Goal: Submit feedback/report problem

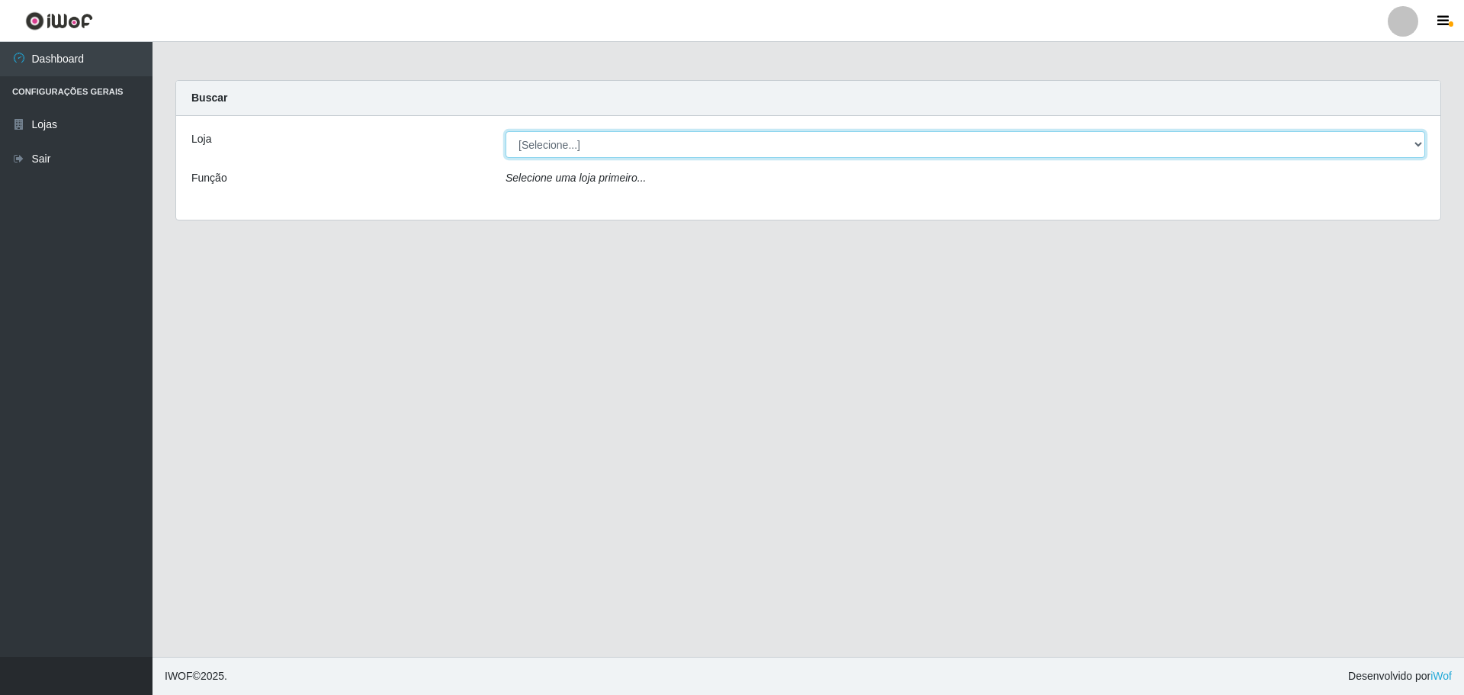
click at [760, 142] on select "[Selecione...] [GEOGRAPHIC_DATA] - [GEOGRAPHIC_DATA][DATE]" at bounding box center [966, 144] width 920 height 27
select select "527"
click at [506, 131] on select "[Selecione...] [GEOGRAPHIC_DATA] - [GEOGRAPHIC_DATA][DATE]" at bounding box center [966, 144] width 920 height 27
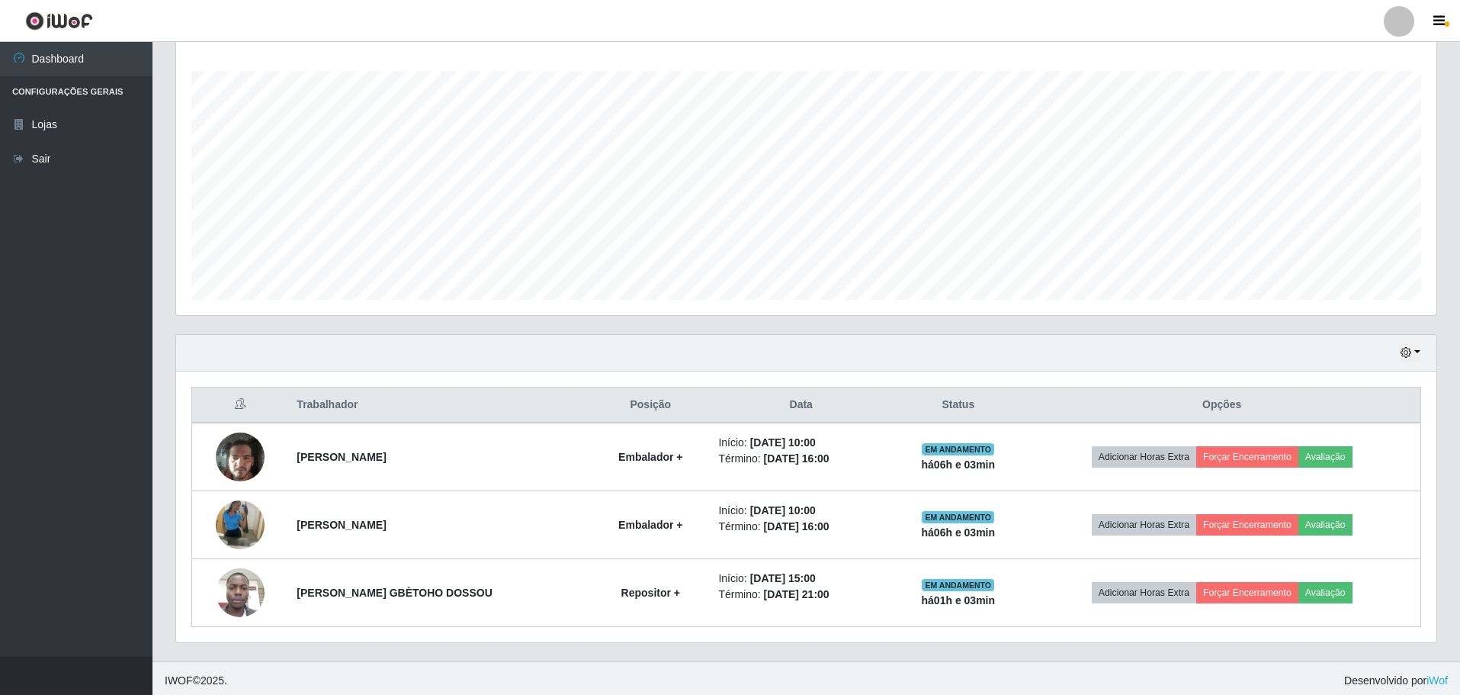
scroll to position [250, 0]
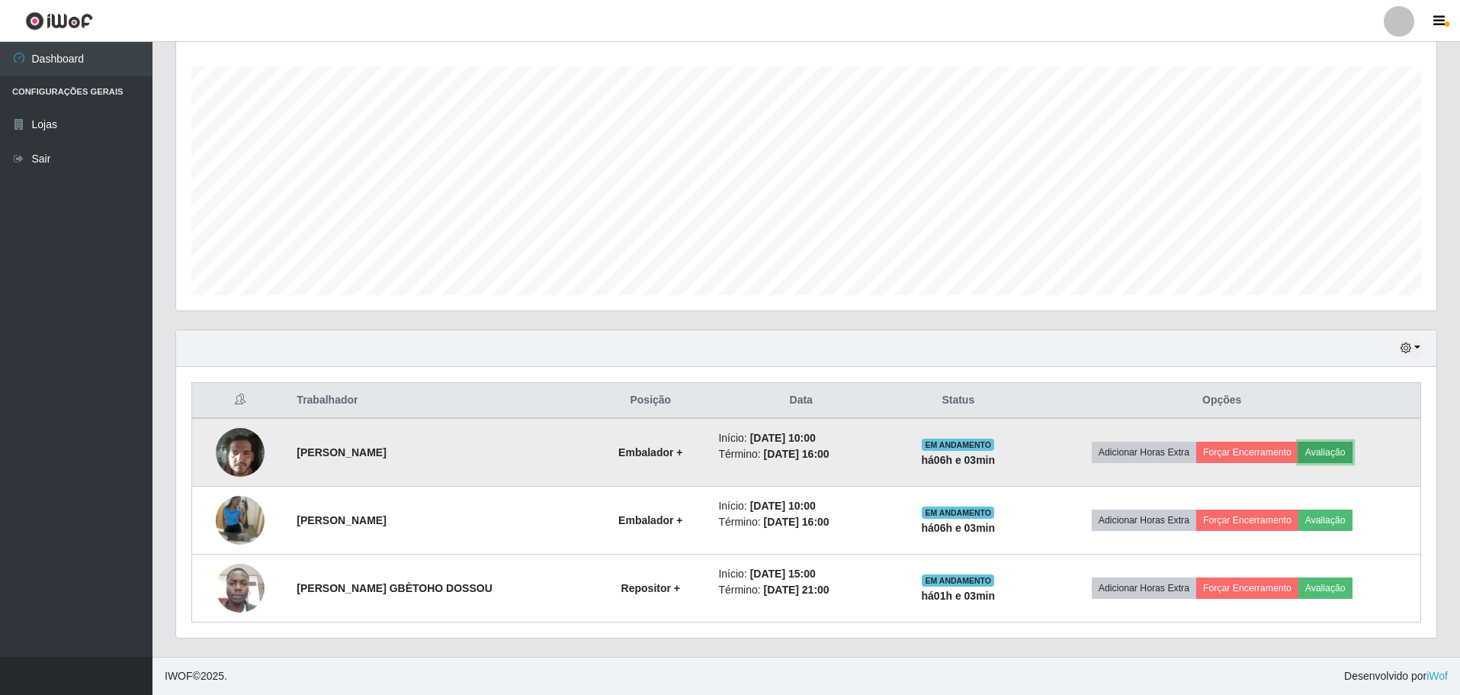
click at [1340, 451] on button "Avaliação" at bounding box center [1326, 452] width 54 height 21
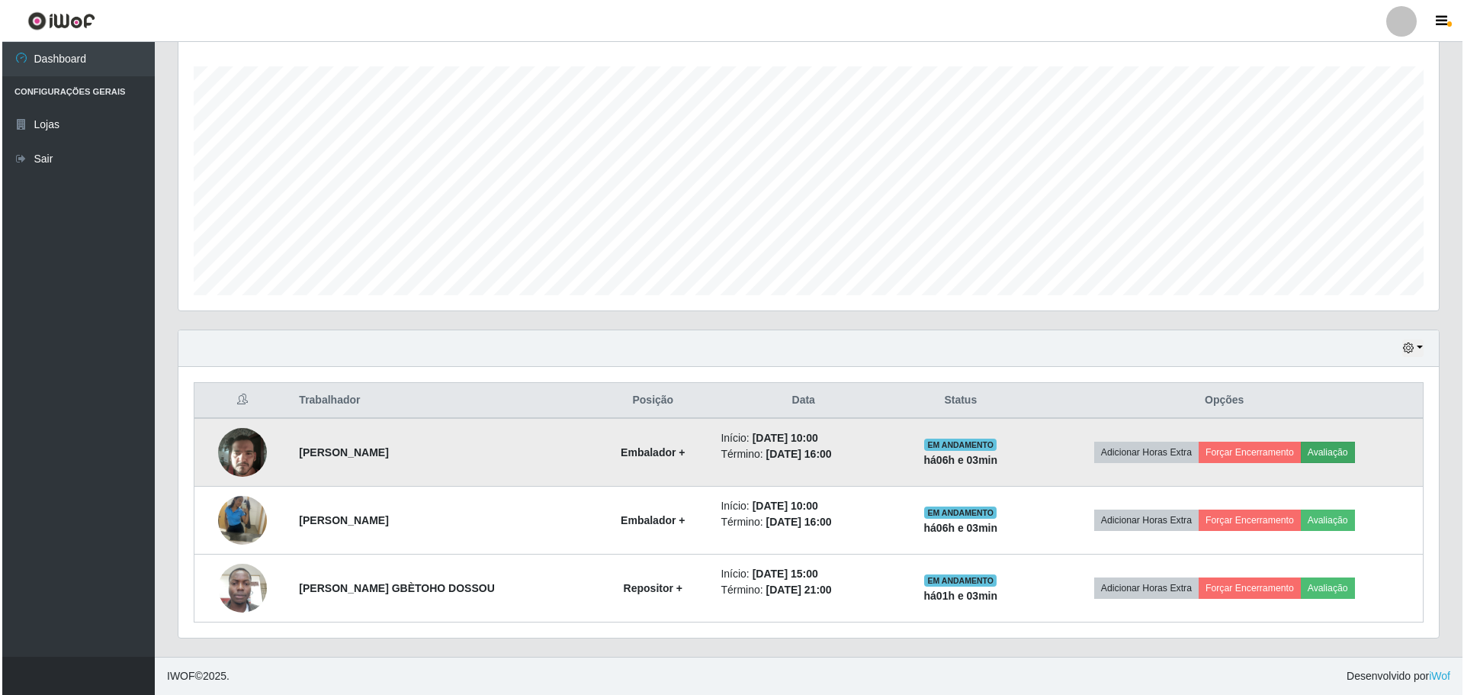
scroll to position [316, 1253]
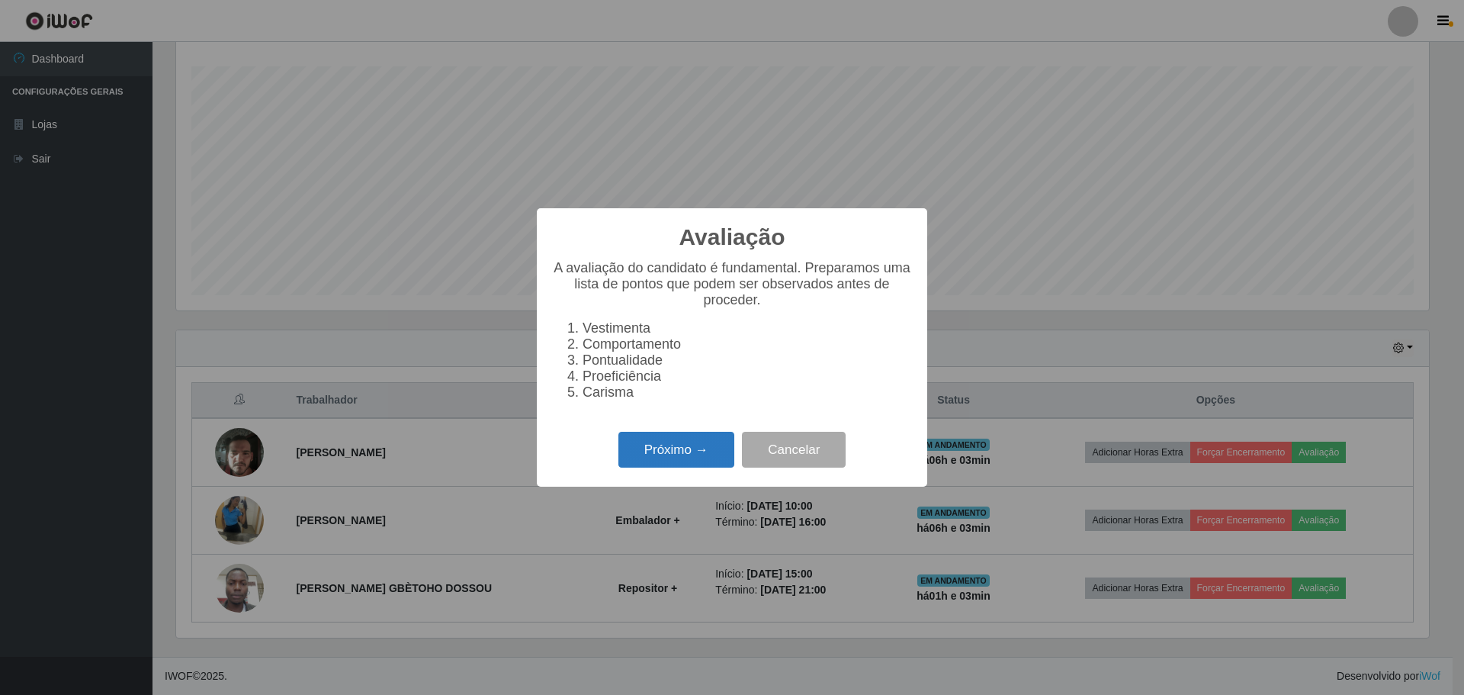
click at [665, 448] on button "Próximo →" at bounding box center [676, 450] width 116 height 36
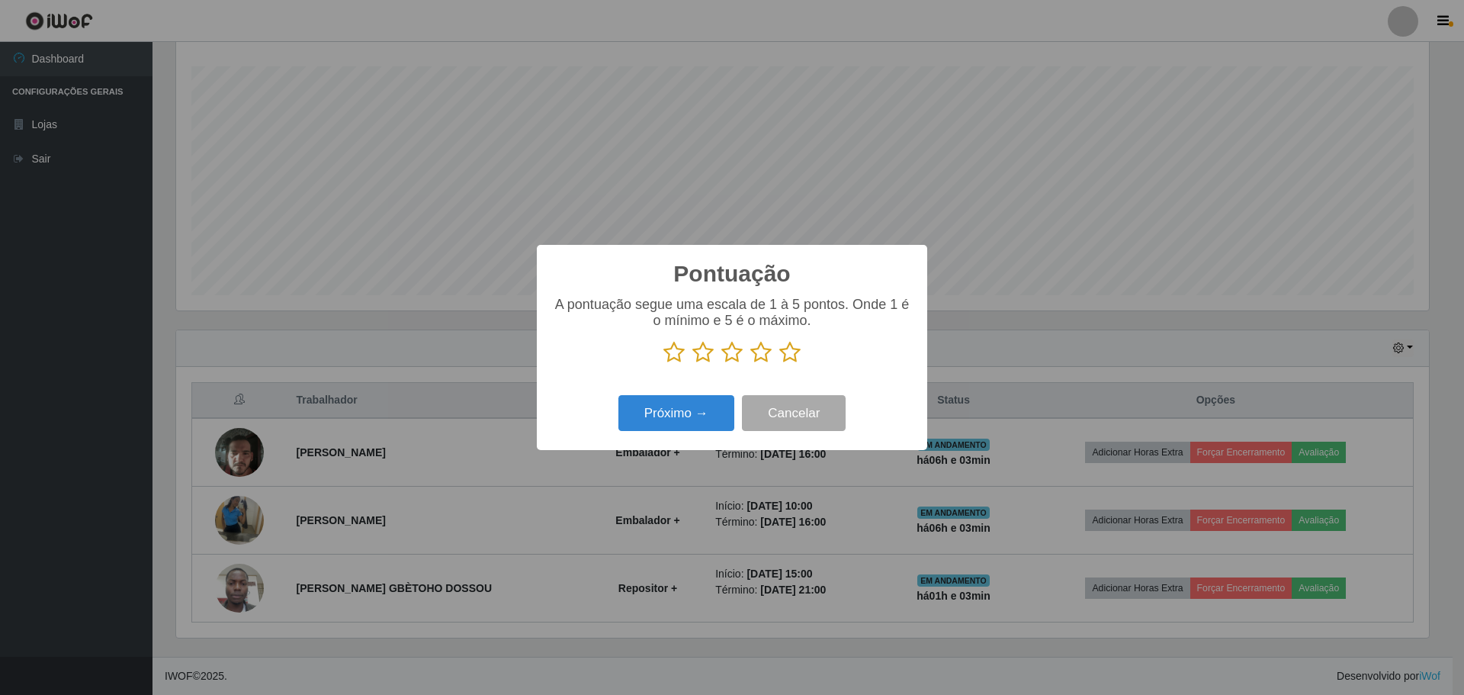
scroll to position [762218, 761282]
click at [788, 348] on icon at bounding box center [789, 352] width 21 height 23
click at [779, 364] on input "radio" at bounding box center [779, 364] width 0 height 0
click at [675, 420] on button "Próximo →" at bounding box center [676, 413] width 116 height 36
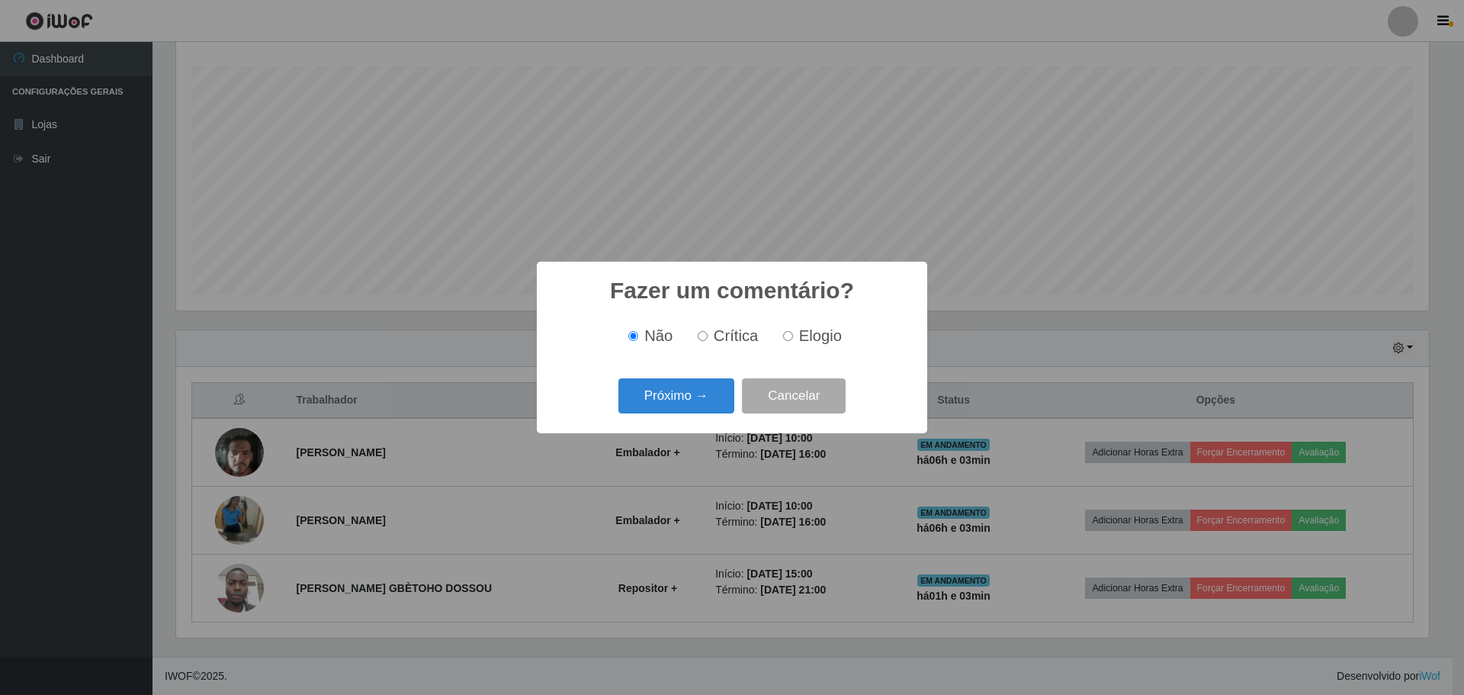
click at [788, 339] on input "Elogio" at bounding box center [788, 336] width 10 height 10
radio input "true"
click at [680, 405] on button "Próximo →" at bounding box center [676, 396] width 116 height 36
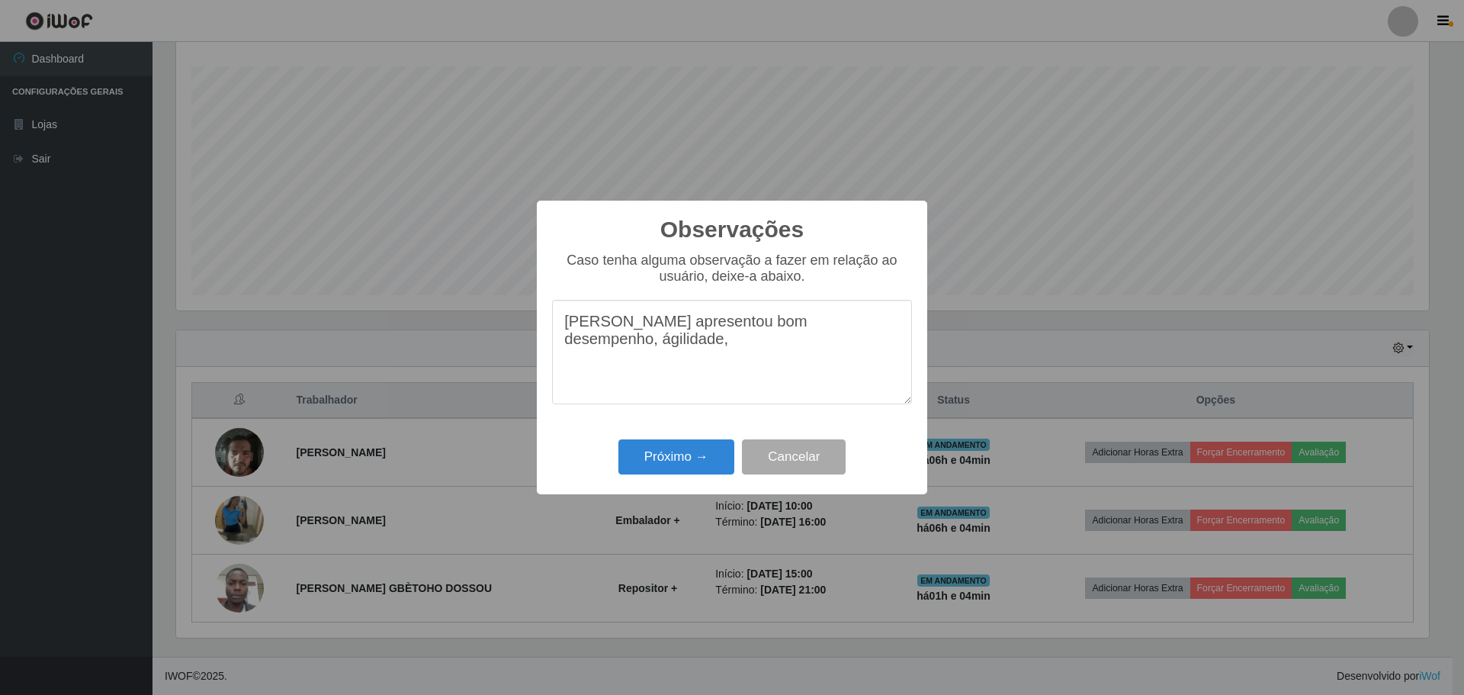
click at [610, 342] on textarea "[PERSON_NAME] apresentou bom desempenho, ágilidade," at bounding box center [732, 352] width 360 height 104
click at [656, 355] on textarea "Colaborador apresentou bom desempenho, agilidade," at bounding box center [732, 352] width 360 height 104
drag, startPoint x: 568, startPoint y: 320, endPoint x: 854, endPoint y: 375, distance: 291.2
click at [854, 375] on textarea "Colaborador apresentou bom desempenho, agilidade, responsabilidade com o horári…" at bounding box center [732, 352] width 360 height 104
type textarea "Colaborador apresentou bom desempenho, agilidade, responsabilidade com o horári…"
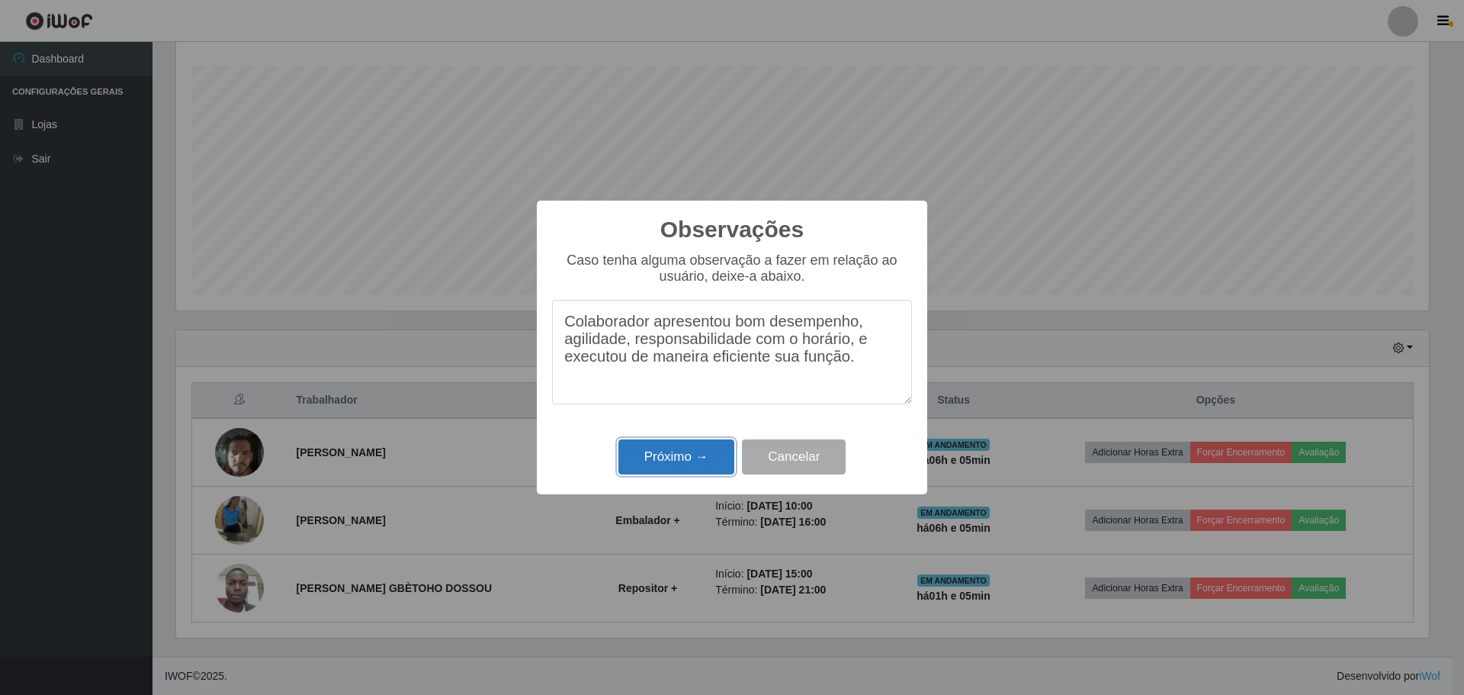
click at [663, 454] on button "Próximo →" at bounding box center [676, 457] width 116 height 36
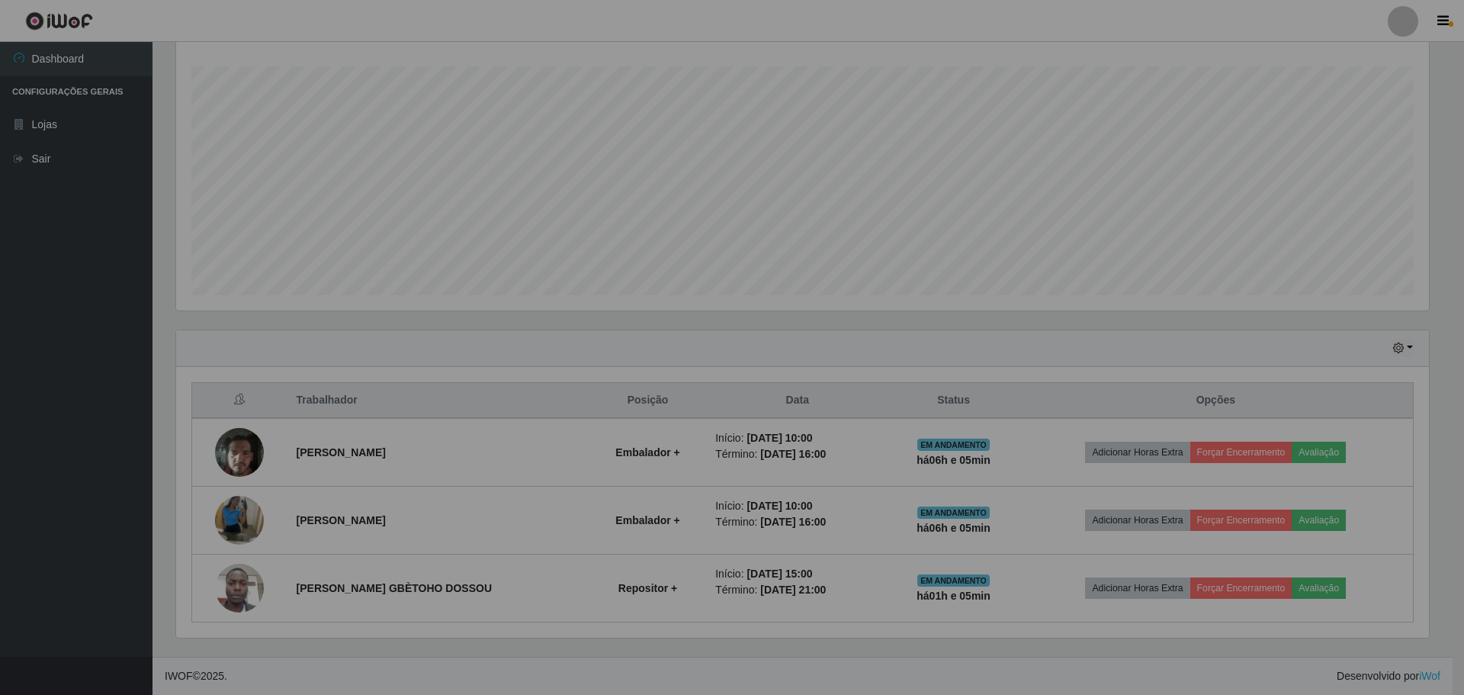
scroll to position [316, 1260]
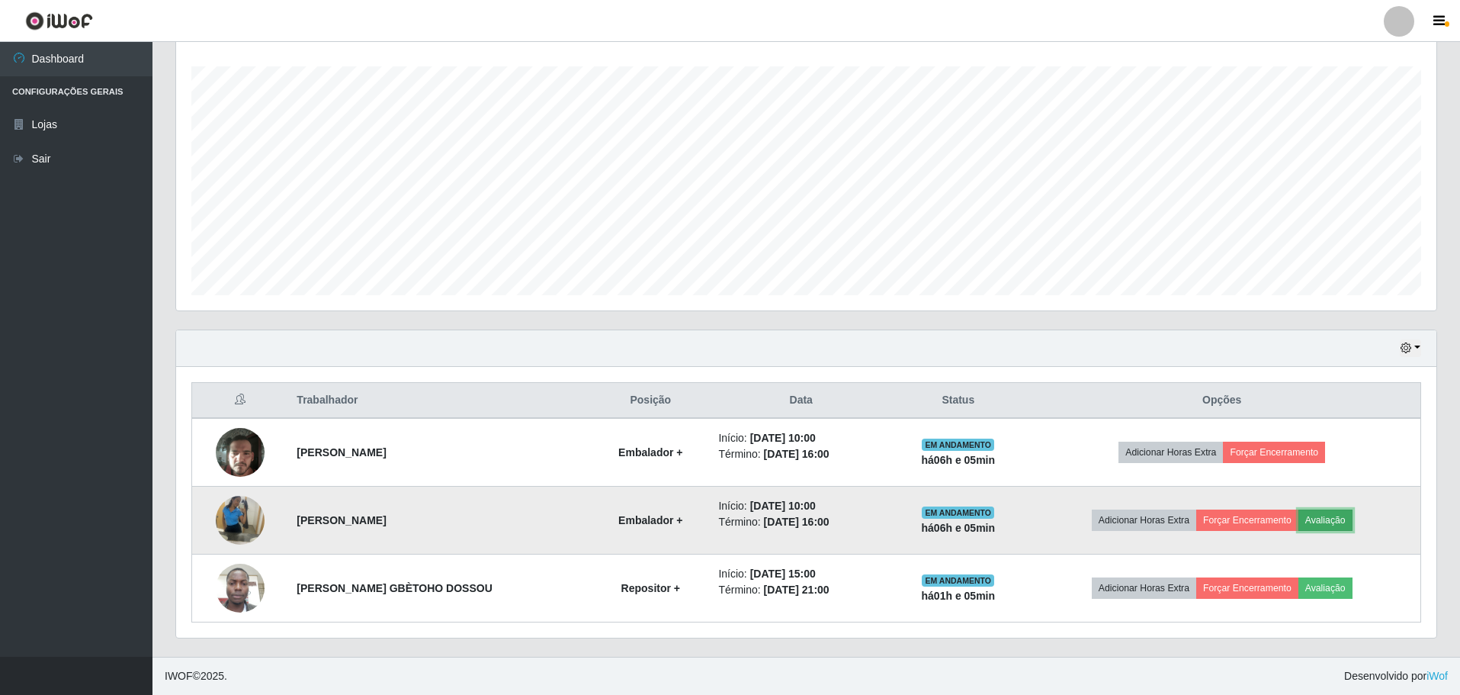
click at [1344, 523] on button "Avaliação" at bounding box center [1326, 519] width 54 height 21
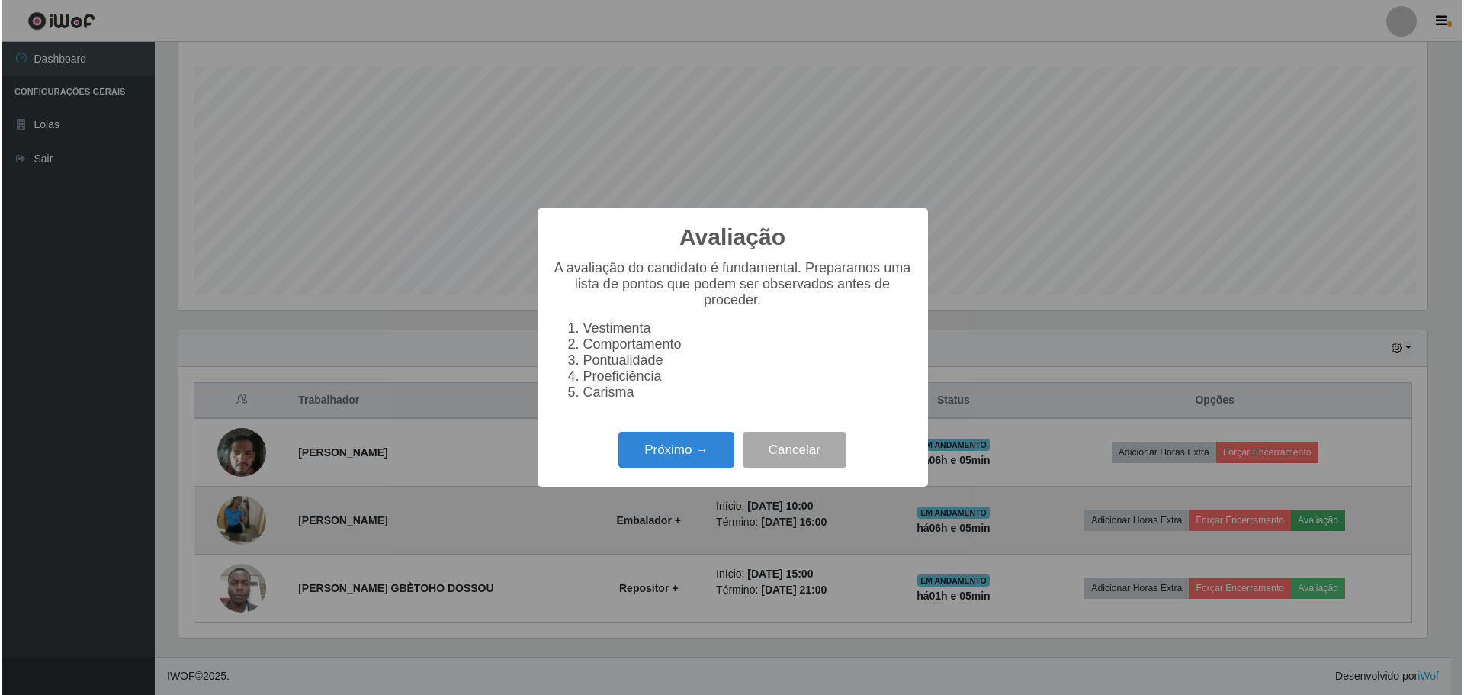
scroll to position [316, 1253]
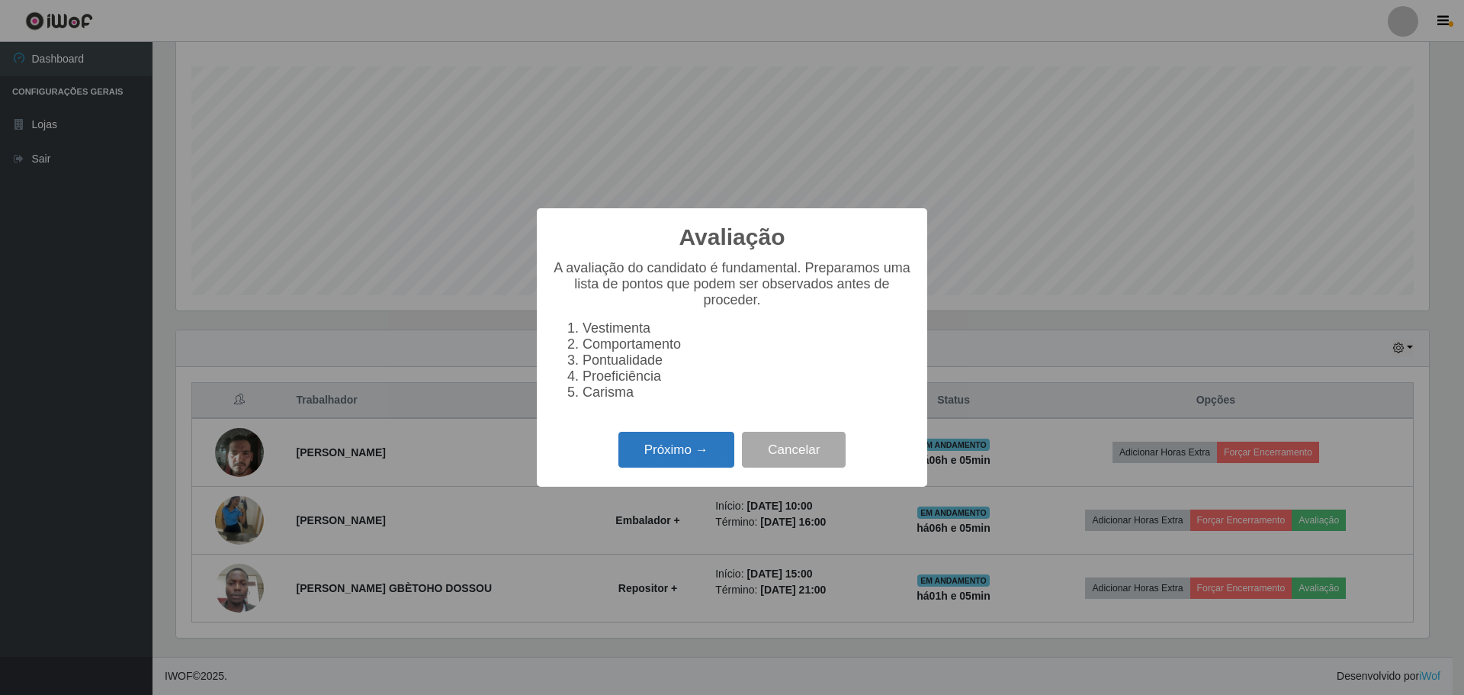
click at [685, 455] on button "Próximo →" at bounding box center [676, 450] width 116 height 36
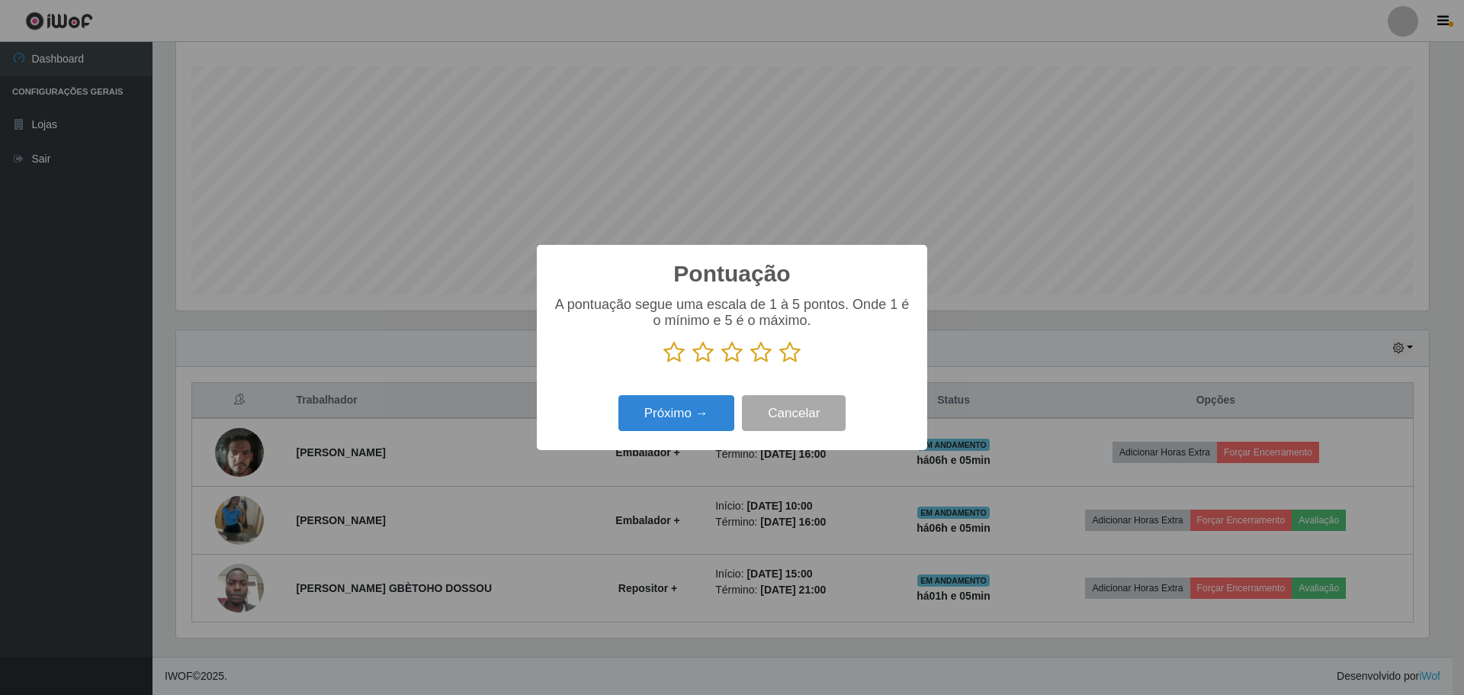
scroll to position [762218, 761282]
click at [790, 355] on icon at bounding box center [789, 352] width 21 height 23
click at [779, 364] on input "radio" at bounding box center [779, 364] width 0 height 0
click at [696, 409] on button "Próximo →" at bounding box center [676, 413] width 116 height 36
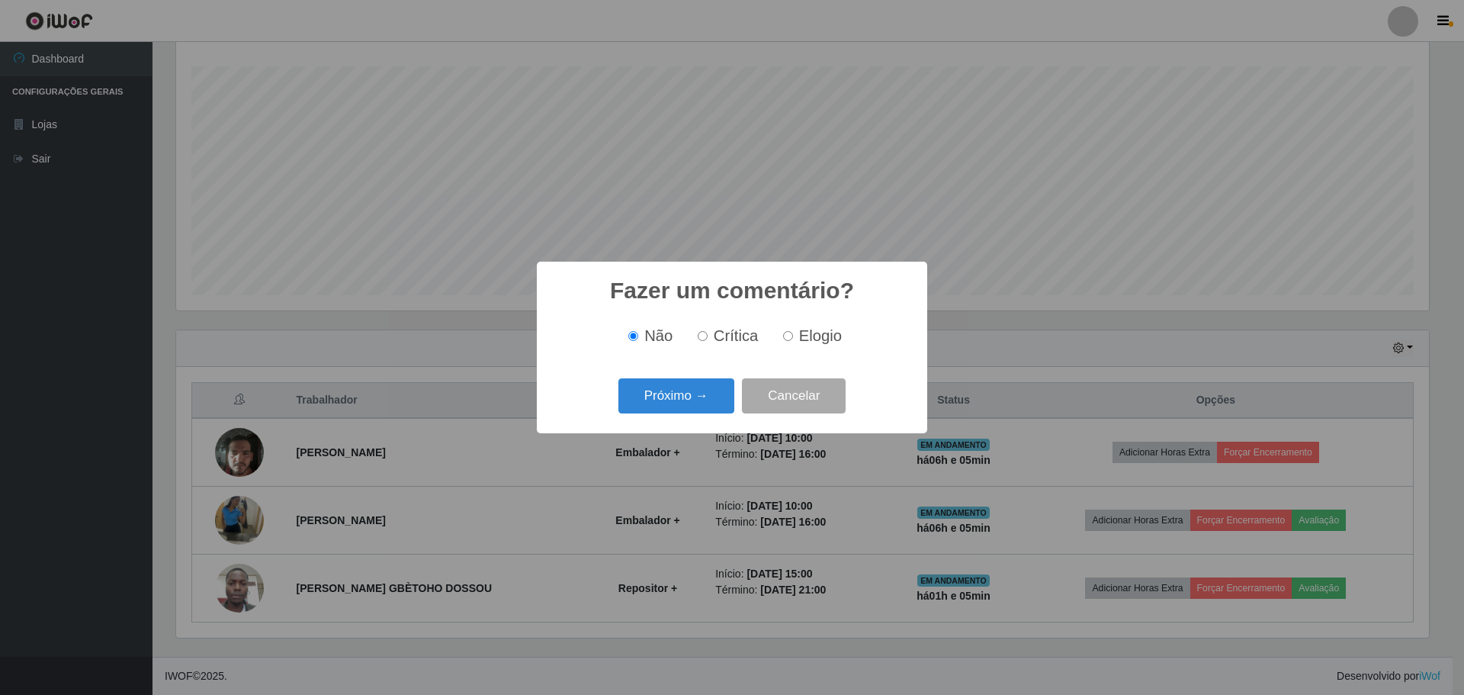
click at [787, 338] on input "Elogio" at bounding box center [788, 336] width 10 height 10
radio input "true"
click at [670, 397] on button "Próximo →" at bounding box center [676, 396] width 116 height 36
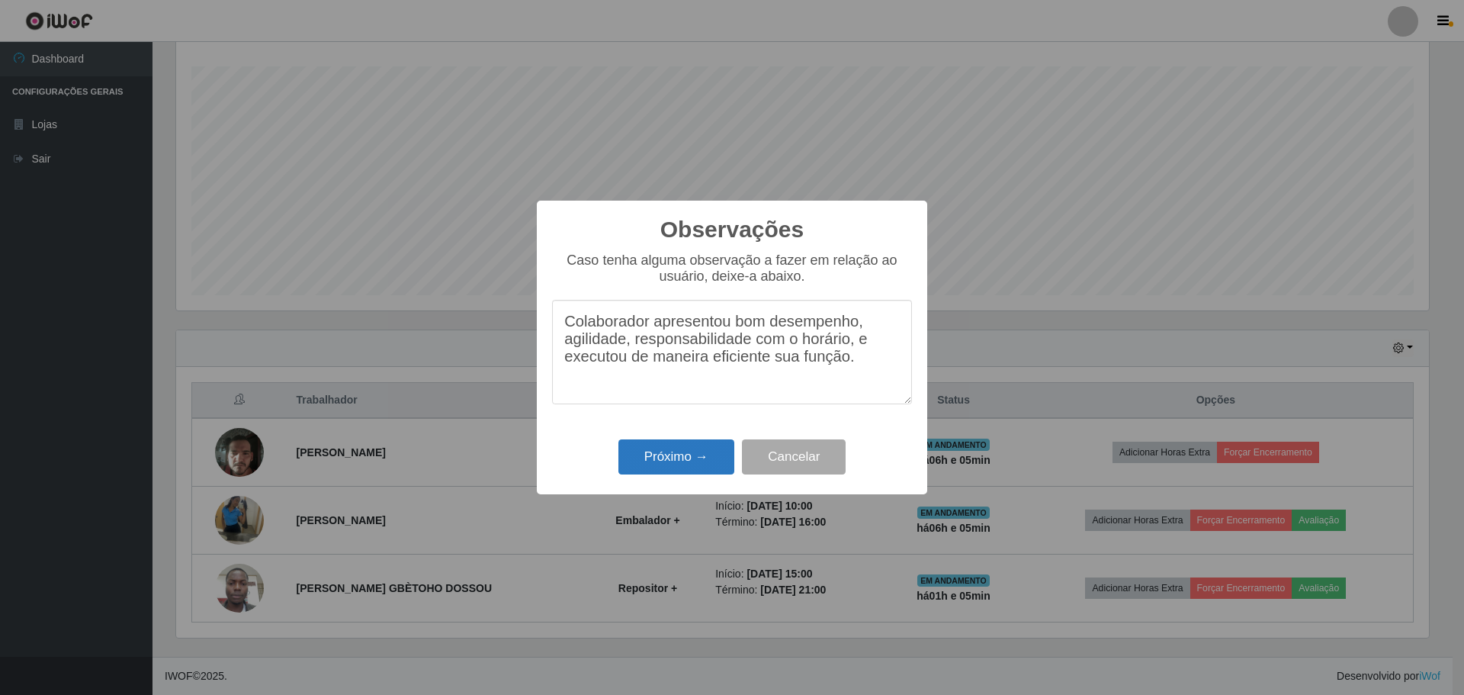
type textarea "Colaborador apresentou bom desempenho, agilidade, responsabilidade com o horári…"
click at [679, 459] on button "Próximo →" at bounding box center [676, 457] width 116 height 36
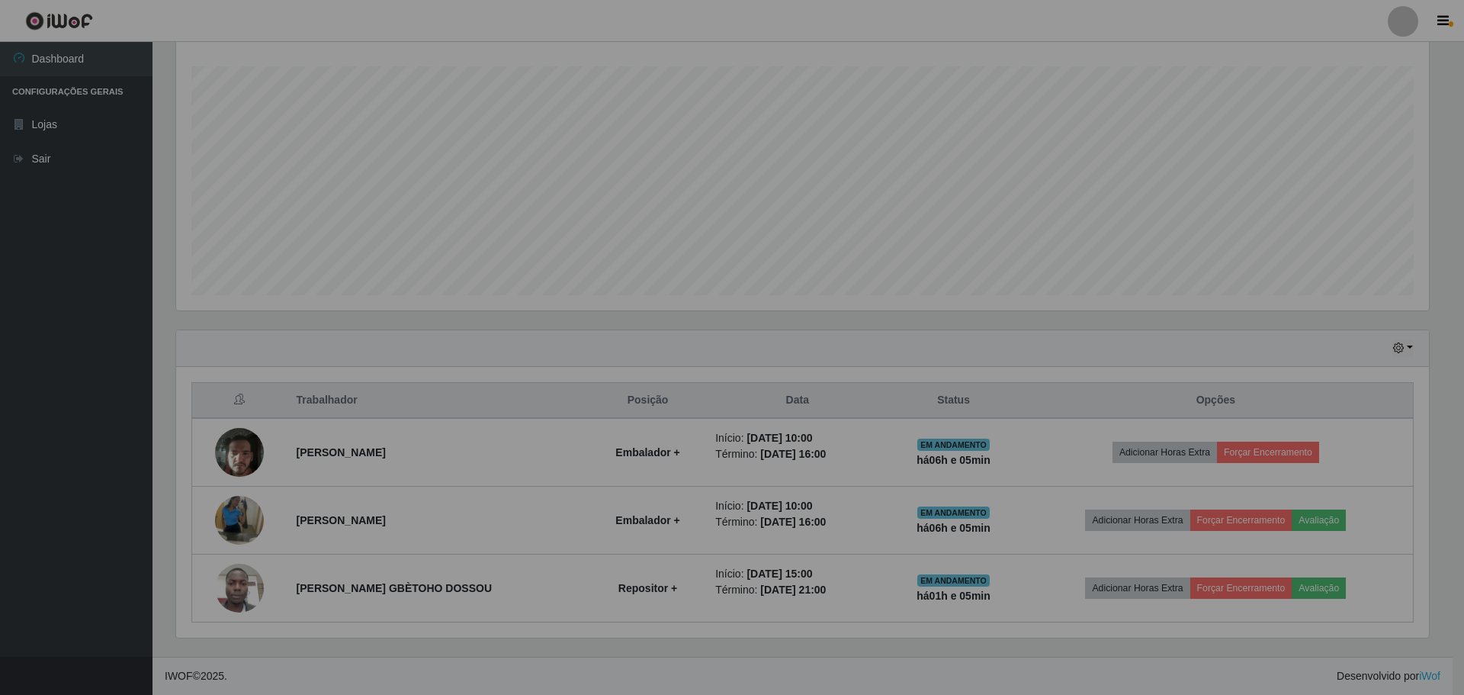
scroll to position [316, 1260]
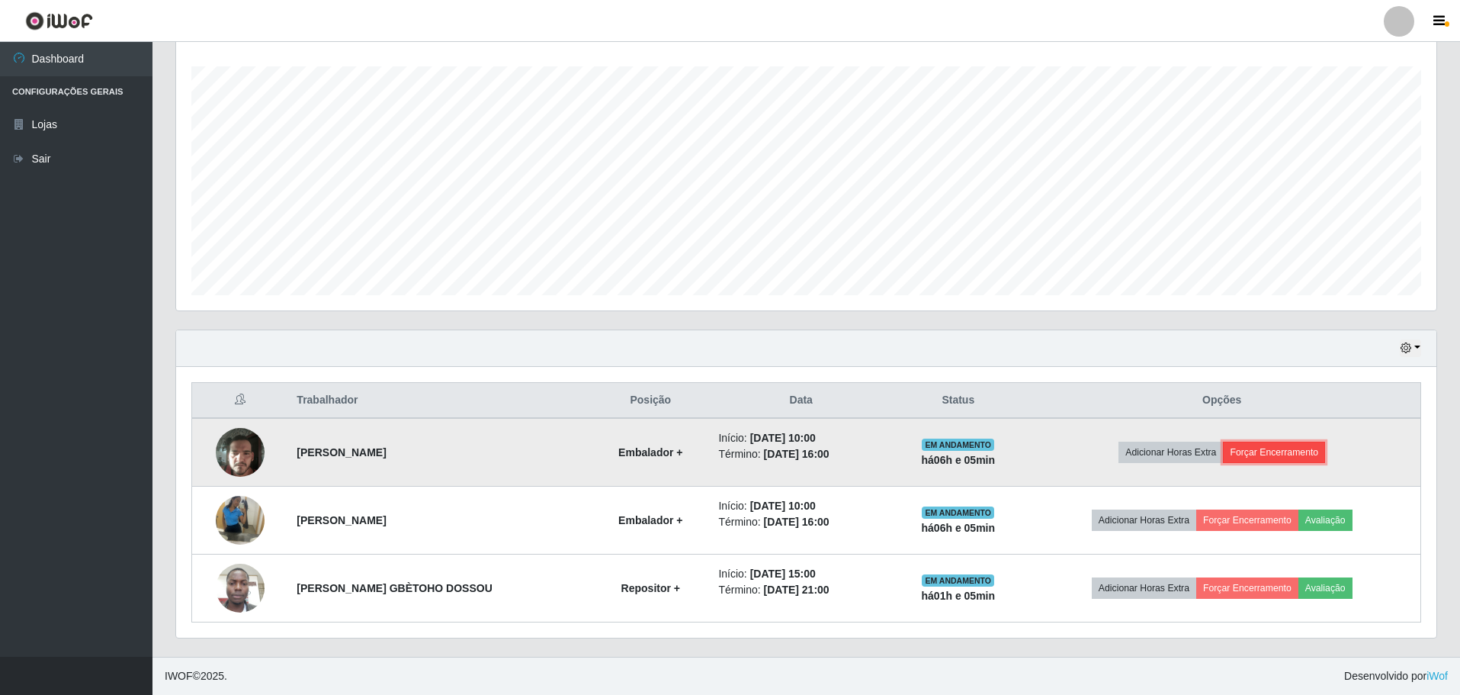
click at [1287, 454] on button "Forçar Encerramento" at bounding box center [1274, 452] width 102 height 21
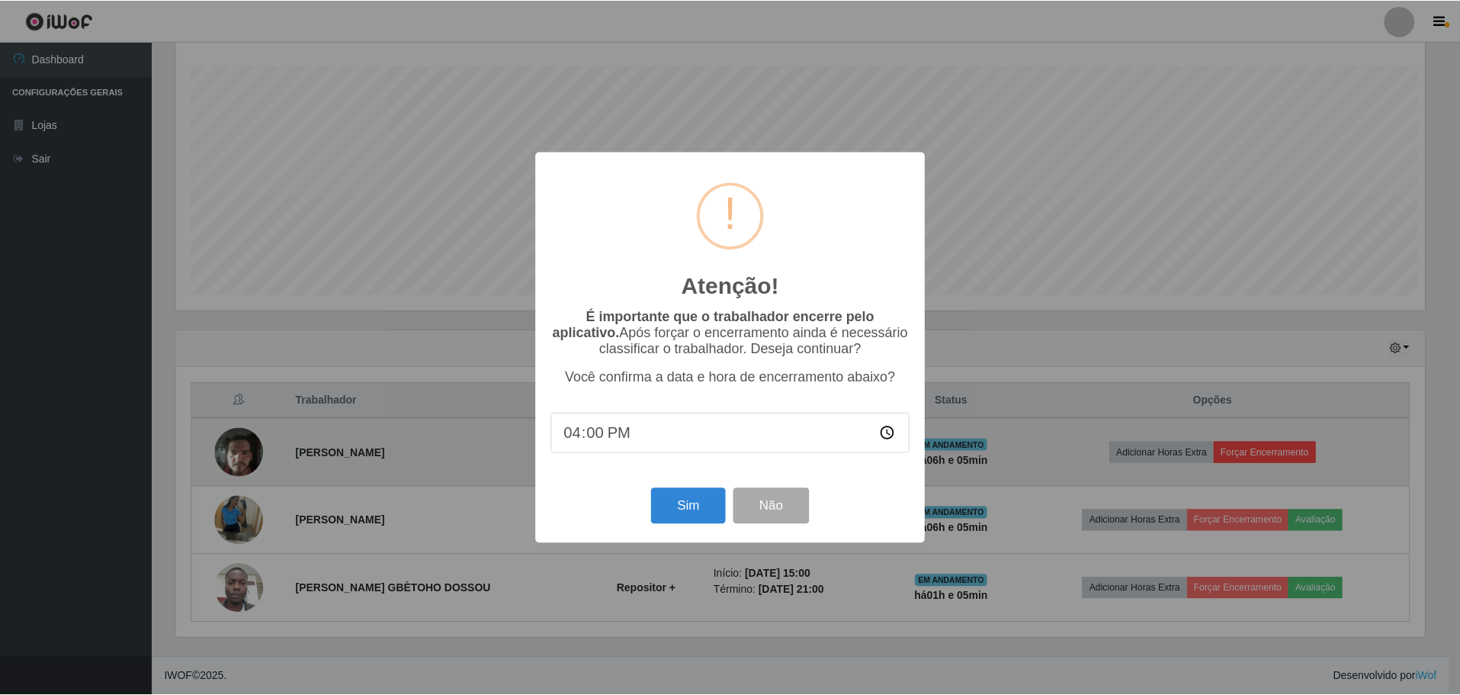
scroll to position [316, 1253]
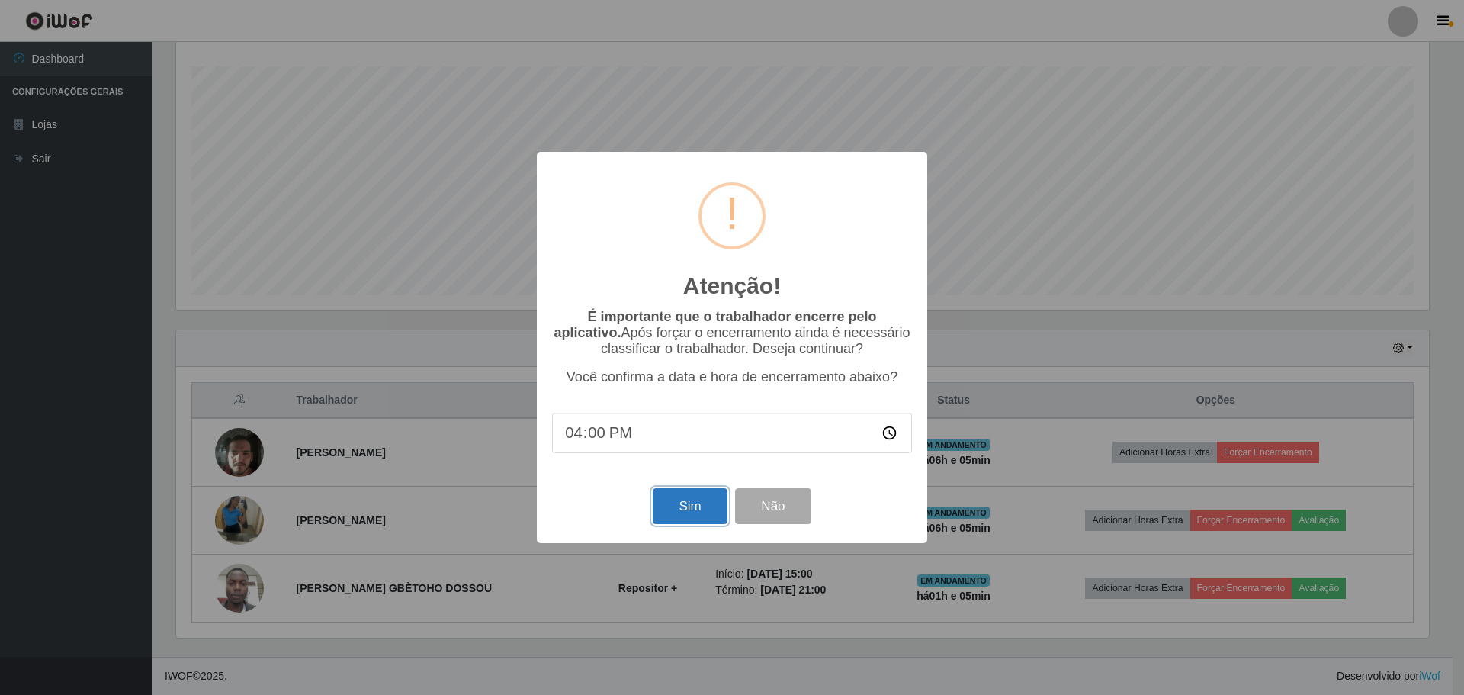
click at [686, 507] on button "Sim" at bounding box center [690, 506] width 74 height 36
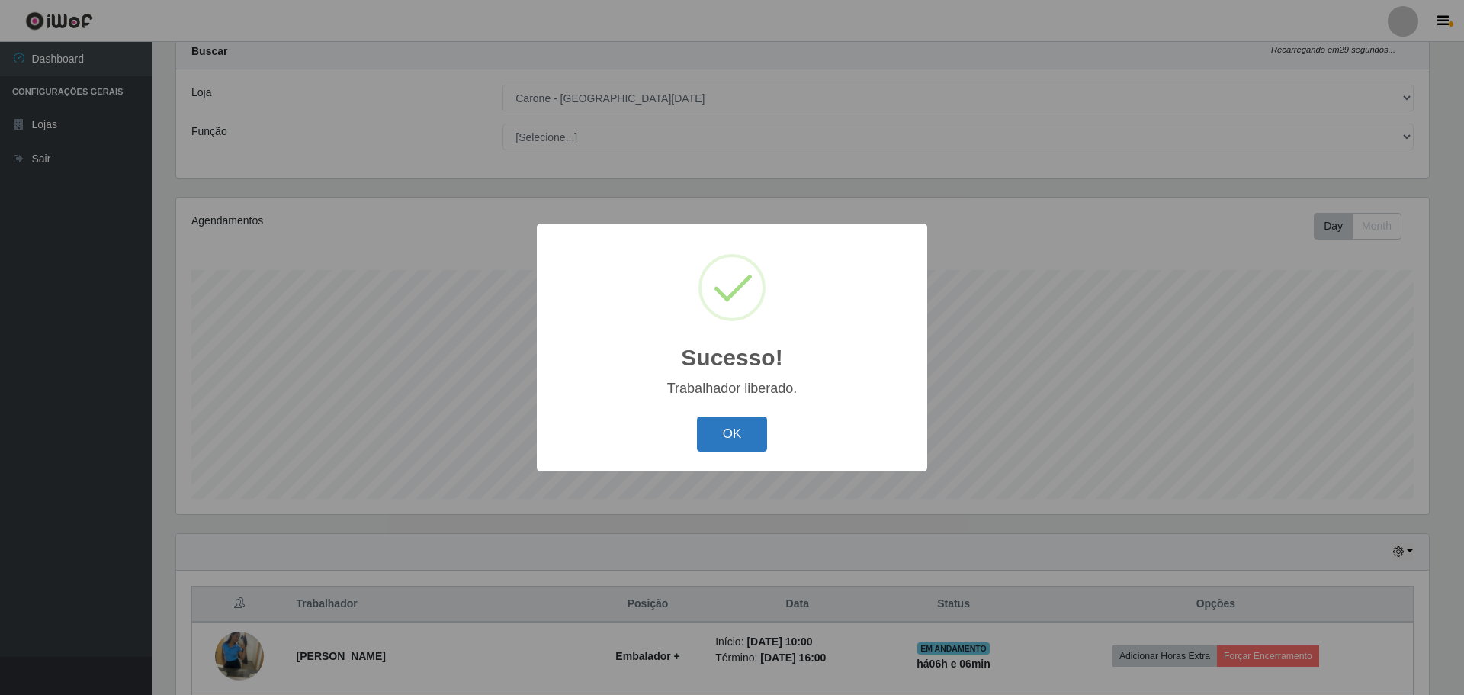
click at [712, 439] on button "OK" at bounding box center [732, 434] width 71 height 36
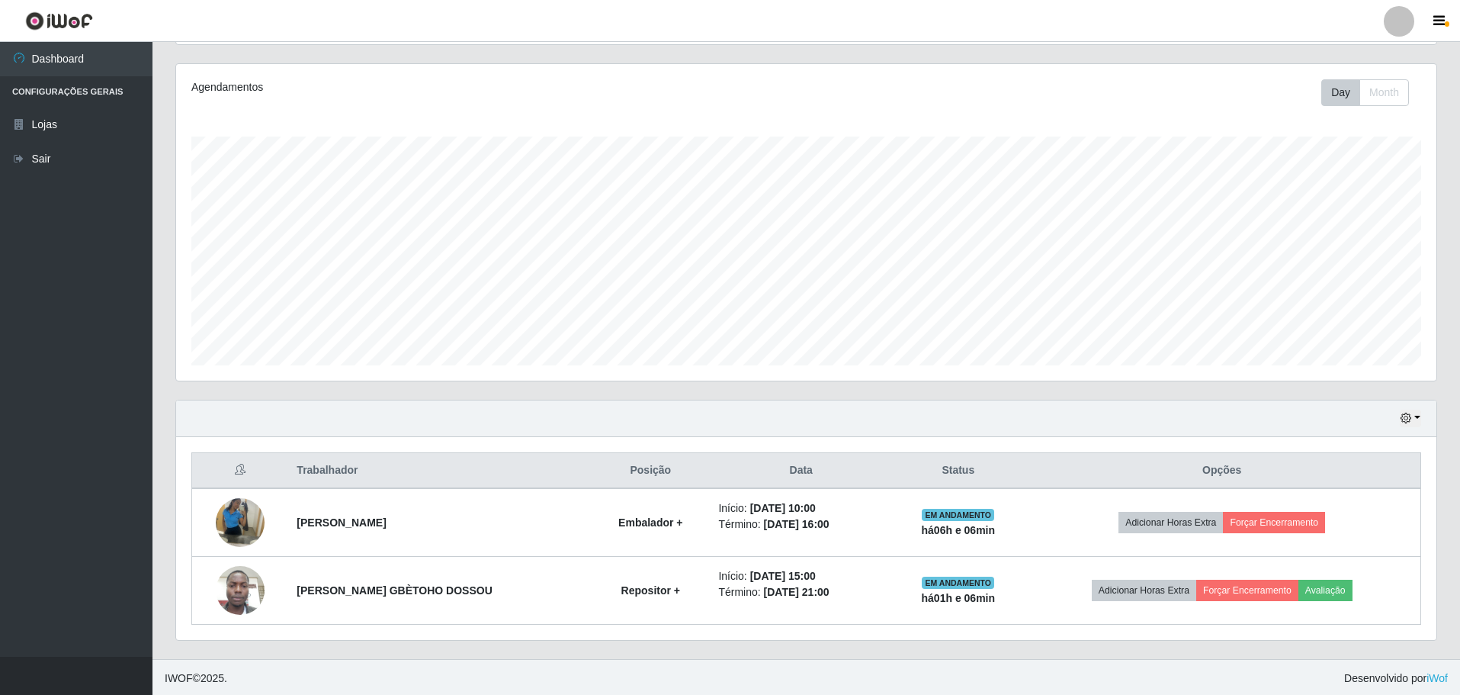
scroll to position [182, 0]
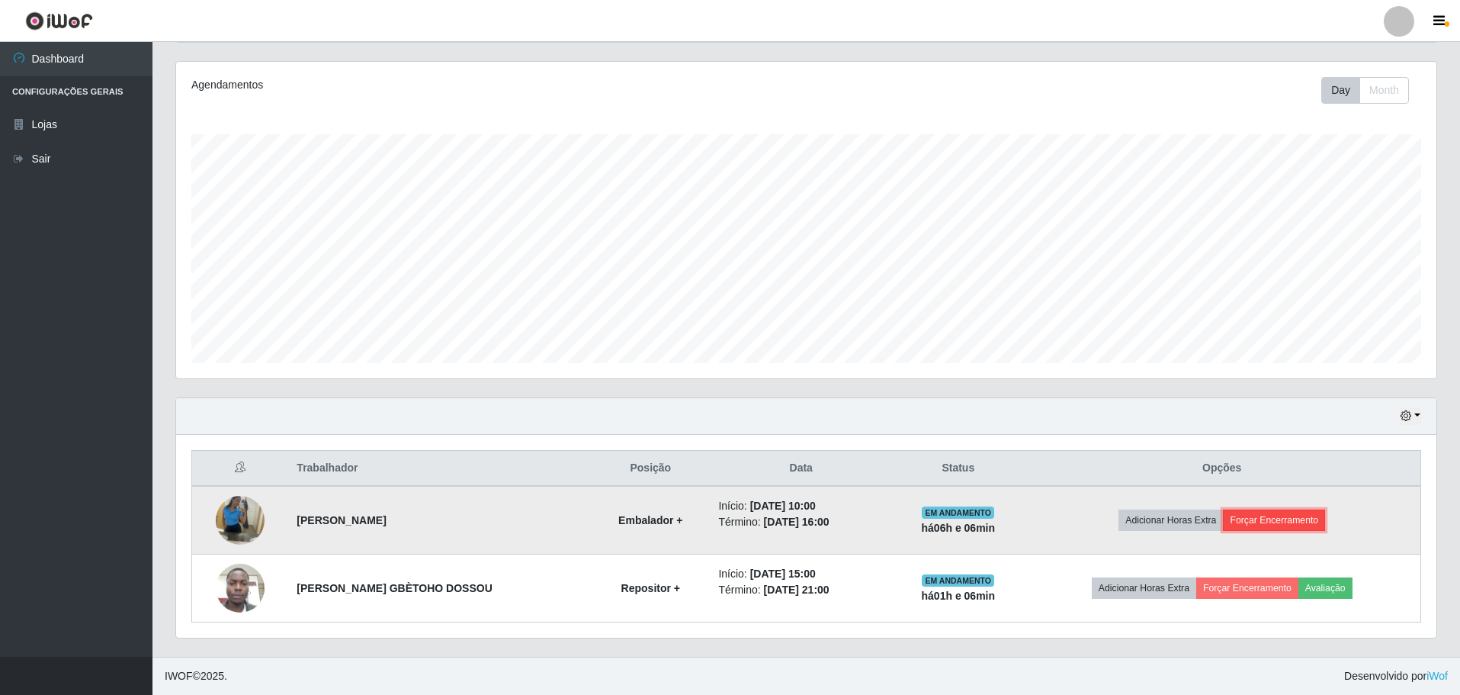
click at [1262, 518] on button "Forçar Encerramento" at bounding box center [1274, 519] width 102 height 21
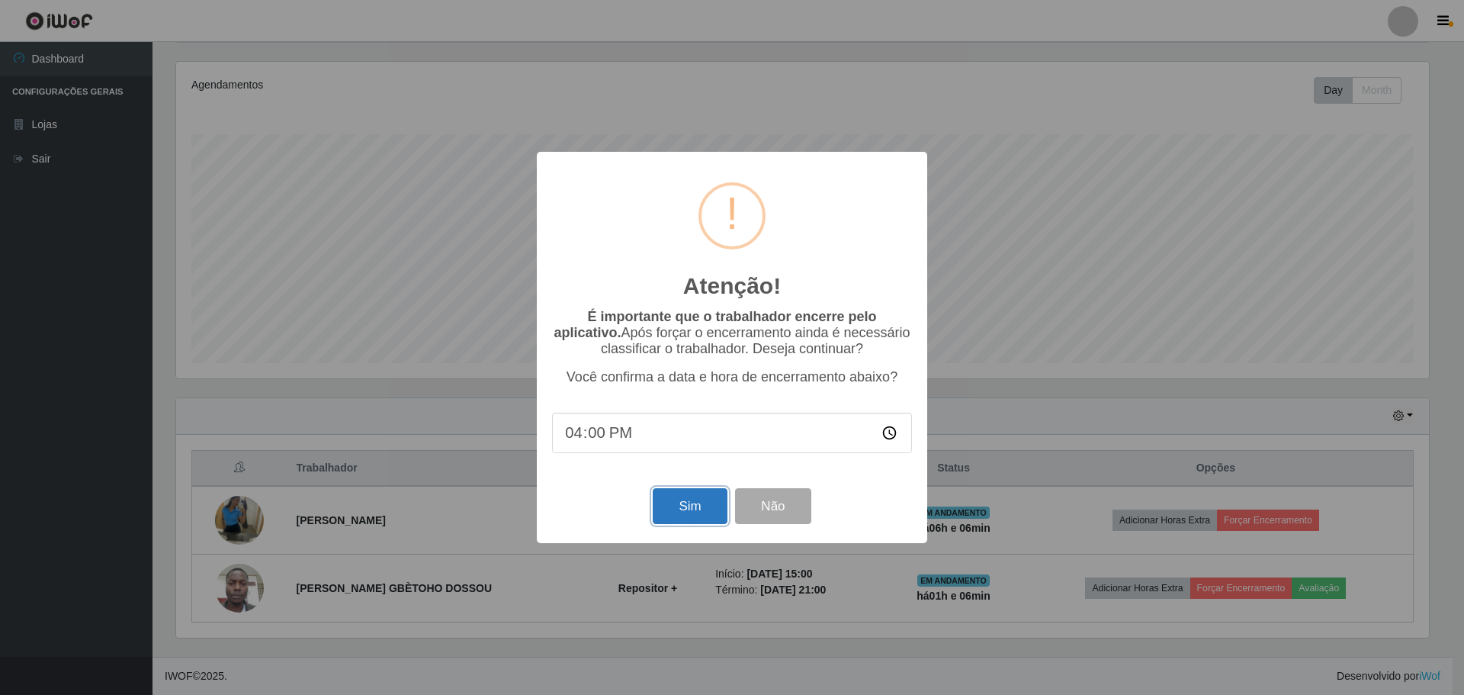
click at [676, 506] on button "Sim" at bounding box center [690, 506] width 74 height 36
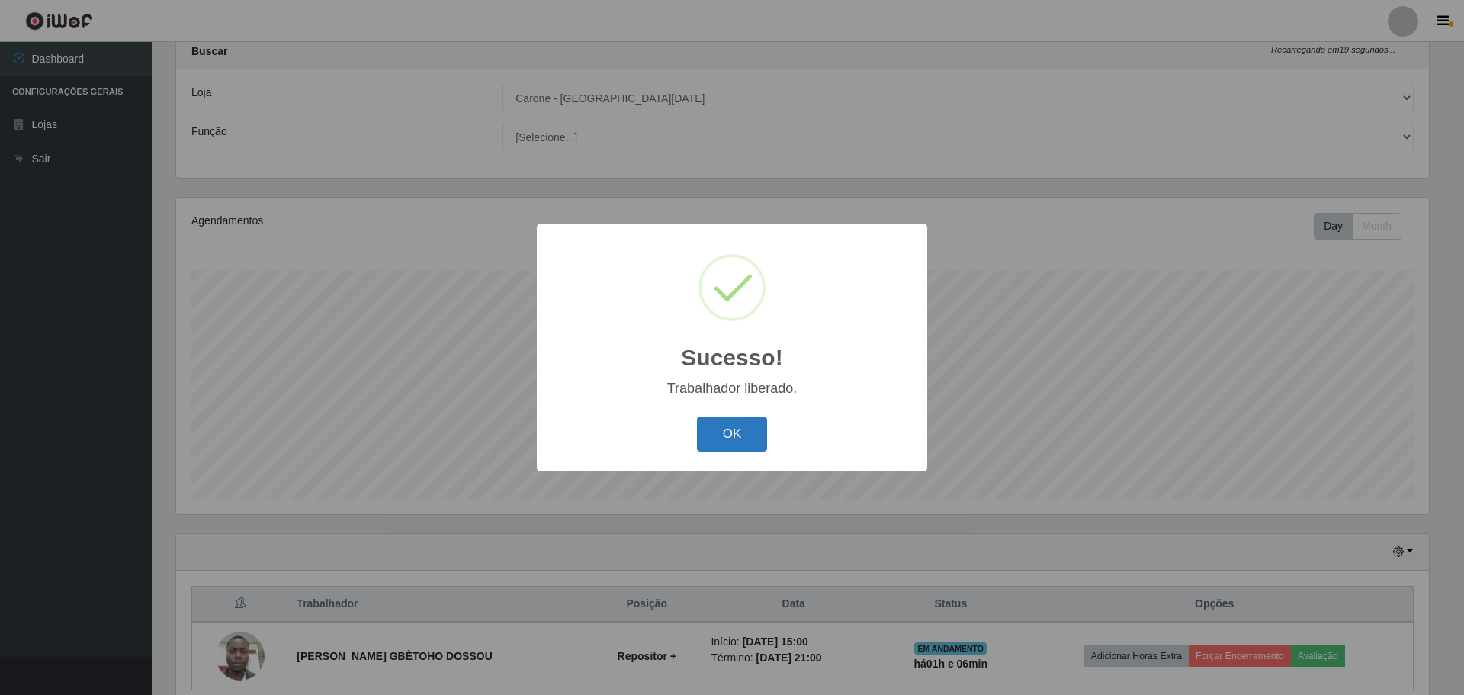
click at [755, 438] on button "OK" at bounding box center [732, 434] width 71 height 36
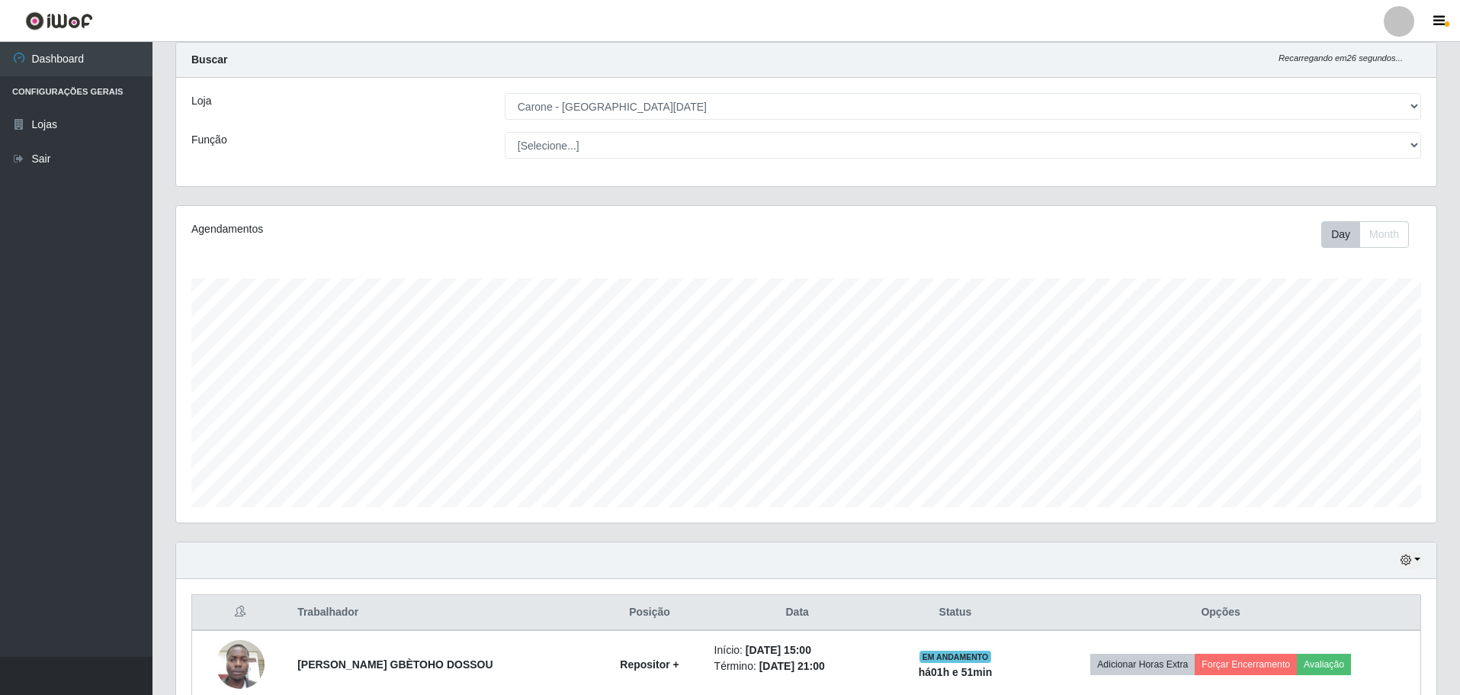
scroll to position [0, 0]
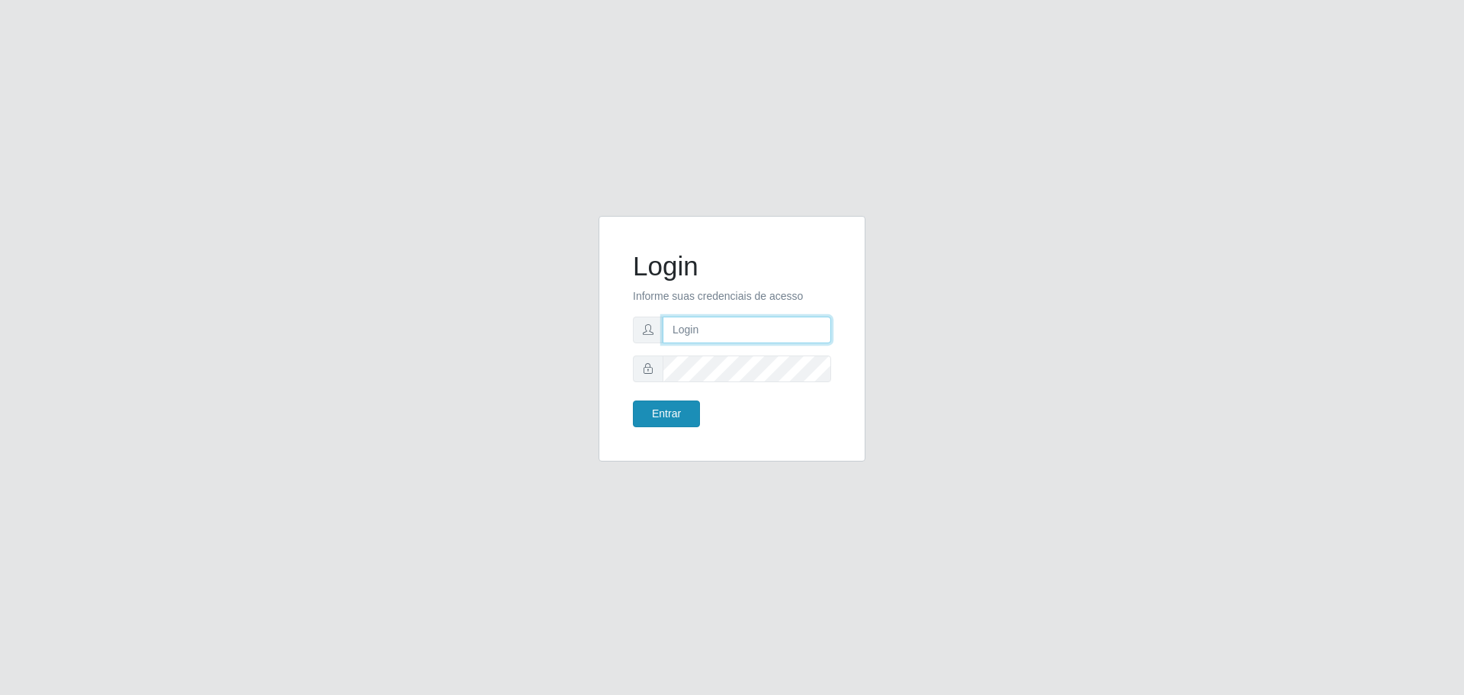
type input "igor83621@gmail.com"
click at [677, 407] on button "Entrar" at bounding box center [666, 413] width 67 height 27
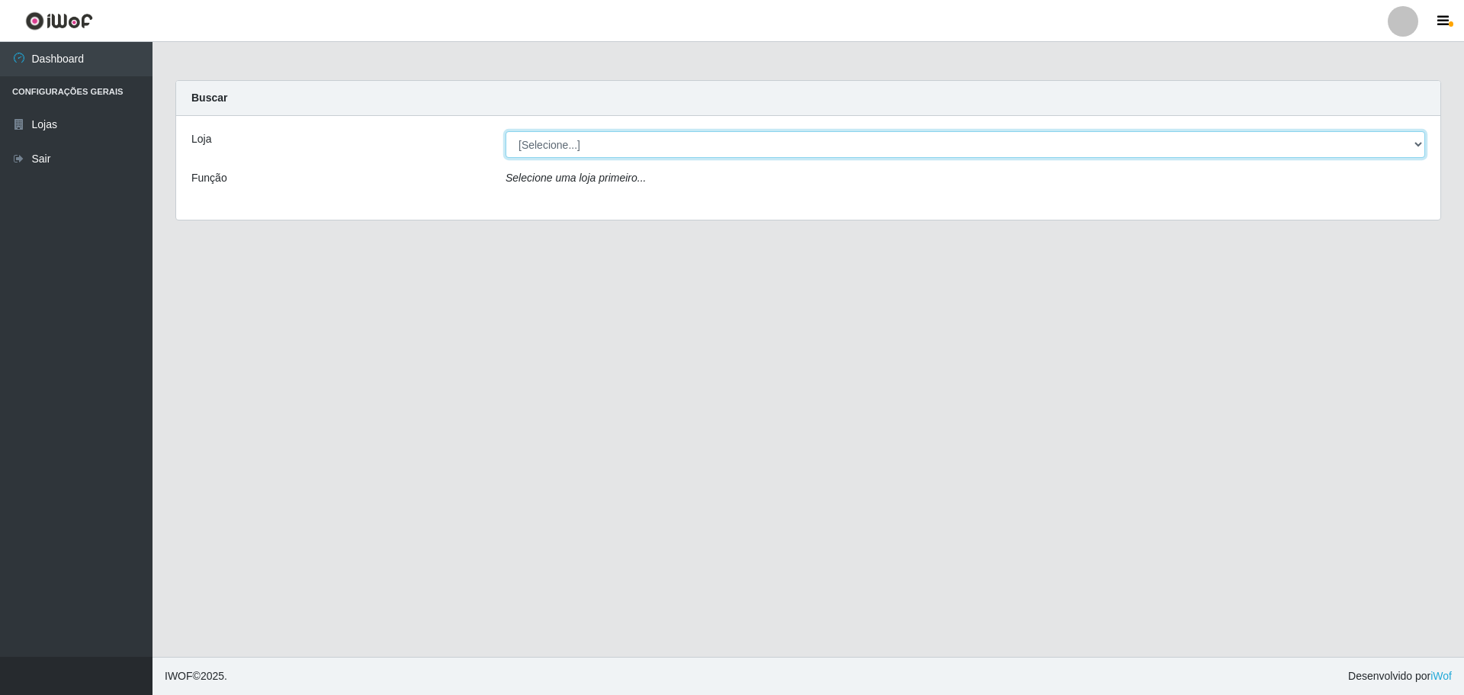
click at [981, 147] on select "[Selecione...] [GEOGRAPHIC_DATA] - [GEOGRAPHIC_DATA][DATE]" at bounding box center [966, 144] width 920 height 27
select select "527"
click at [506, 131] on select "[Selecione...] [GEOGRAPHIC_DATA] - [GEOGRAPHIC_DATA][DATE]" at bounding box center [966, 144] width 920 height 27
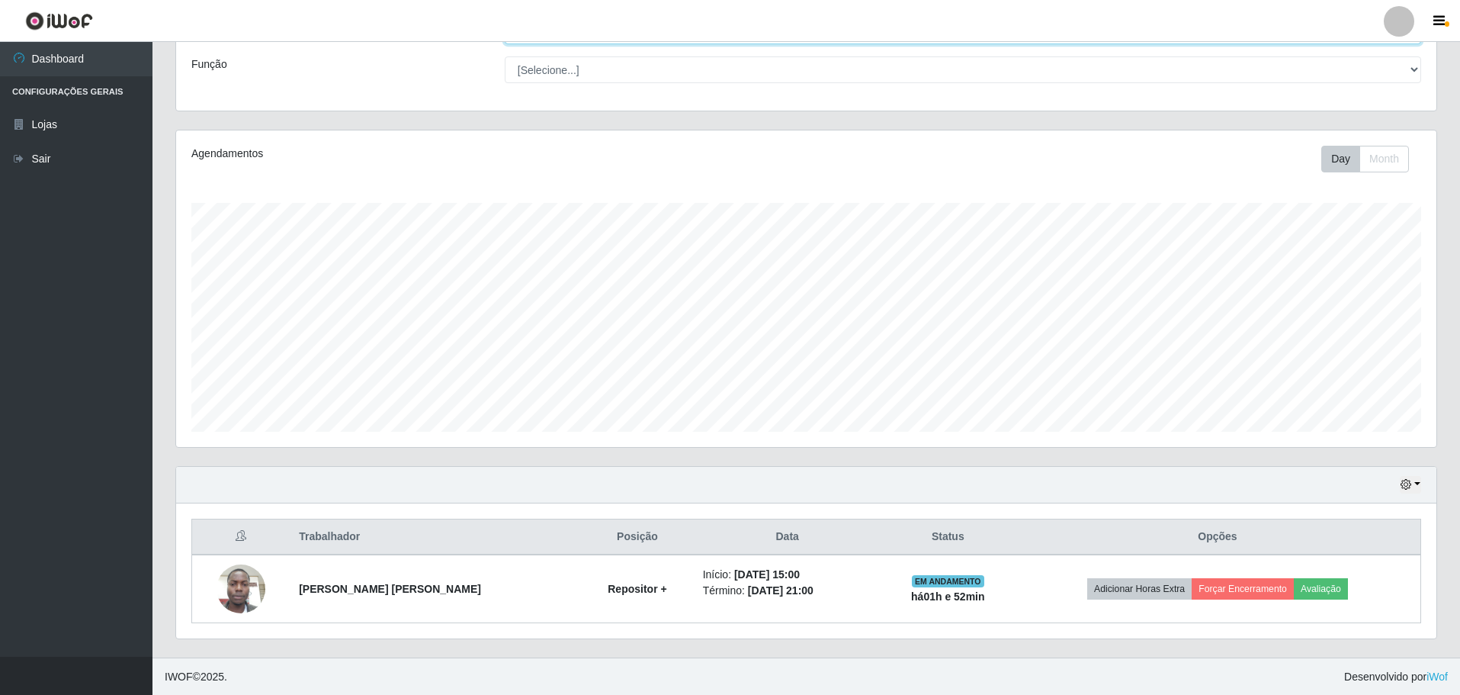
scroll to position [114, 0]
